Goal: Task Accomplishment & Management: Manage account settings

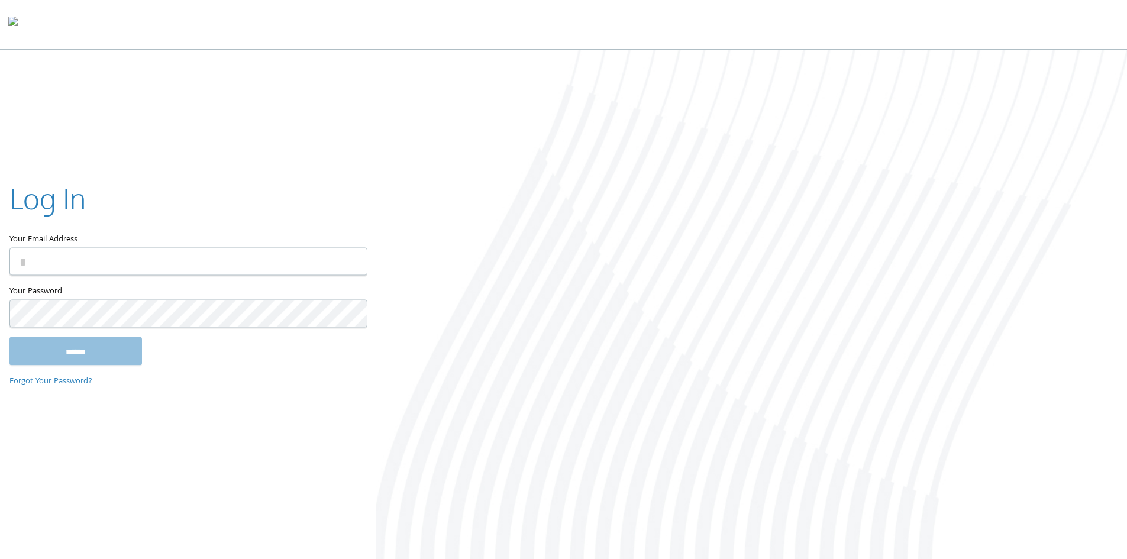
click at [145, 125] on div "Log In Your Email Address Your Password This field is required ****** Forgot Yo…" at bounding box center [563, 306] width 1127 height 512
type input "**********"
click at [398, 181] on div at bounding box center [752, 306] width 752 height 512
type input "**********"
